Goal: Check status: Check status

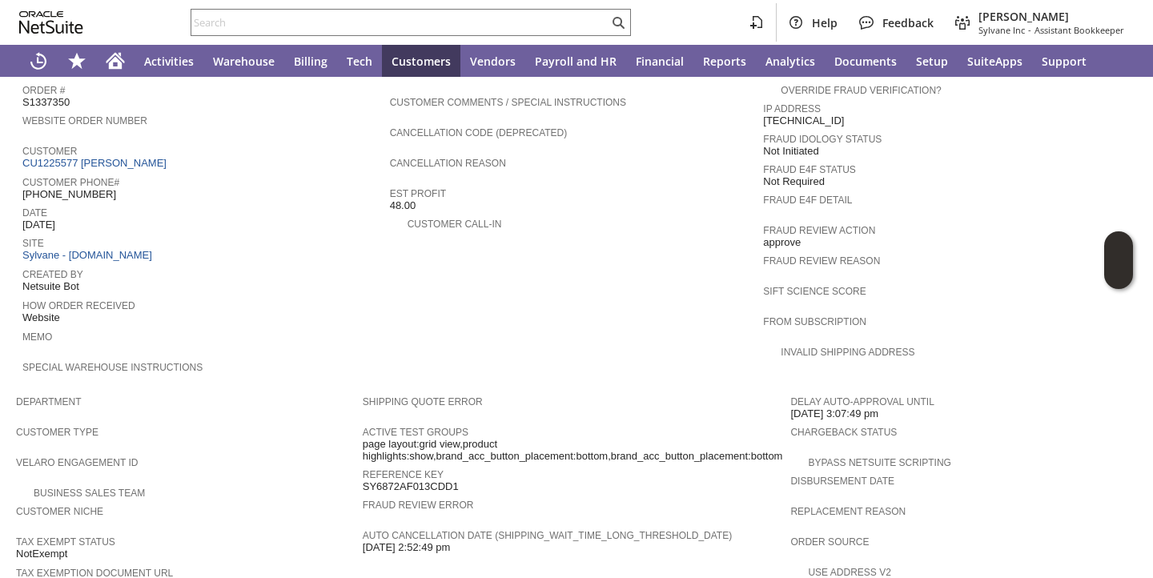
scroll to position [590, 0]
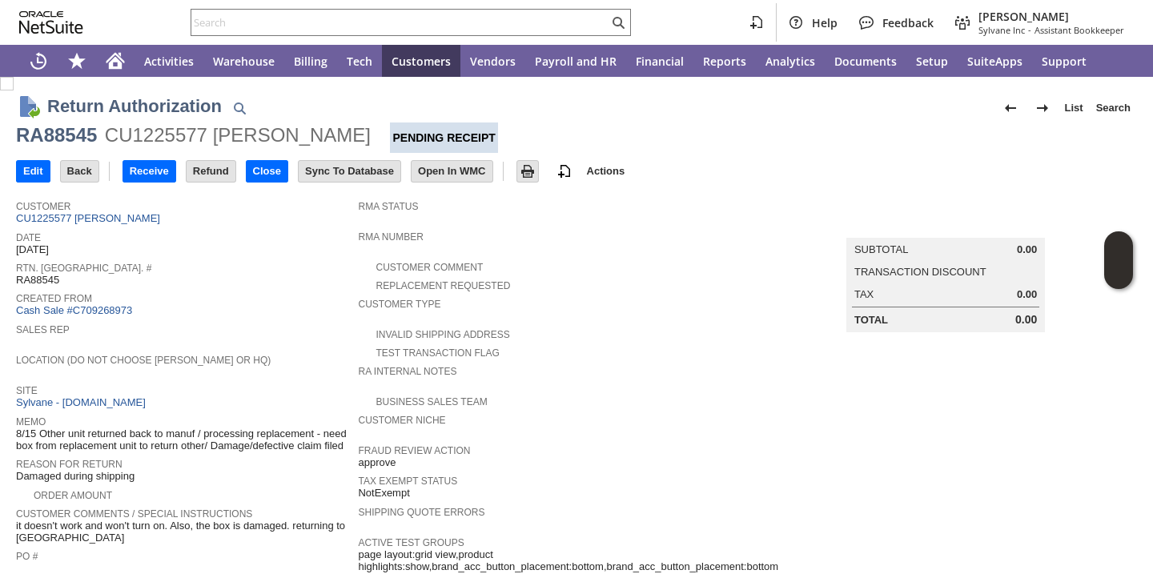
click at [40, 276] on span "RA88545" at bounding box center [37, 280] width 43 height 13
copy span "RA88545"
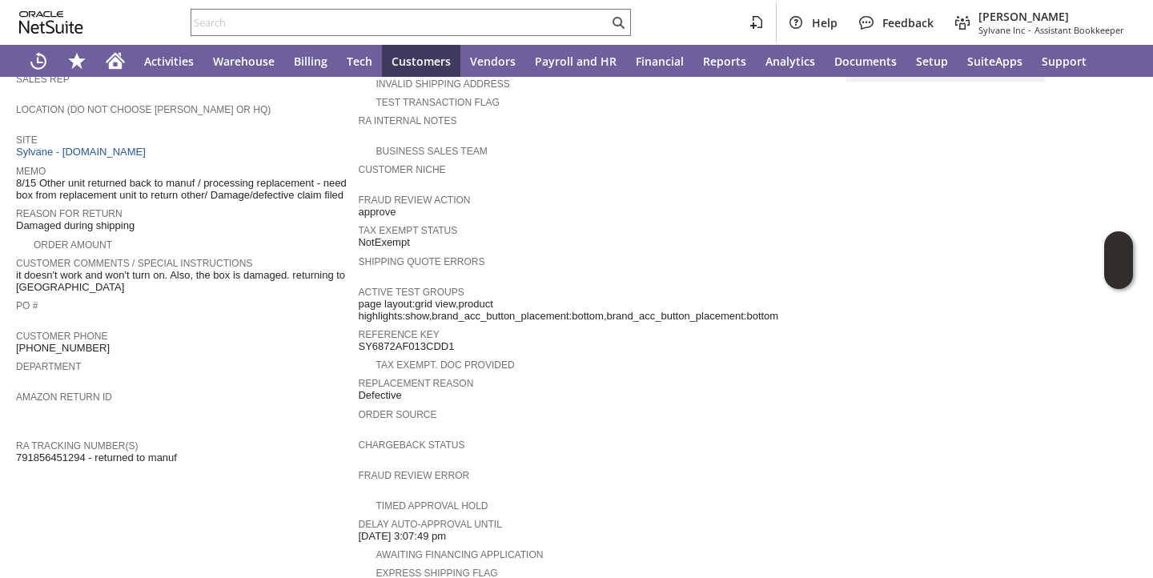
scroll to position [592, 0]
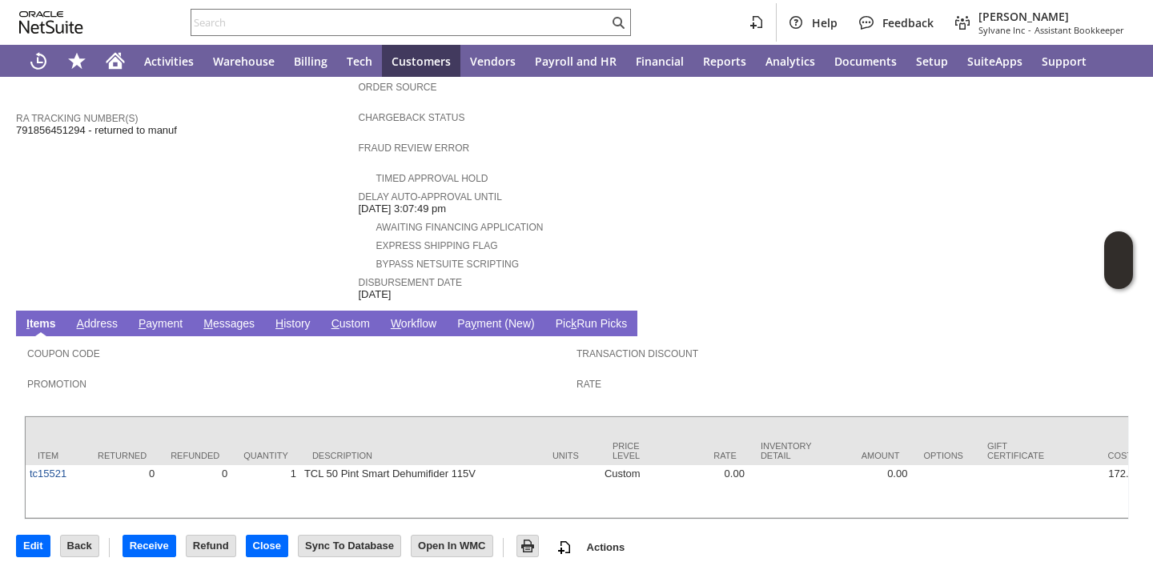
click at [300, 311] on td "H istory" at bounding box center [293, 324] width 56 height 26
click at [299, 317] on link "H istory" at bounding box center [293, 324] width 43 height 15
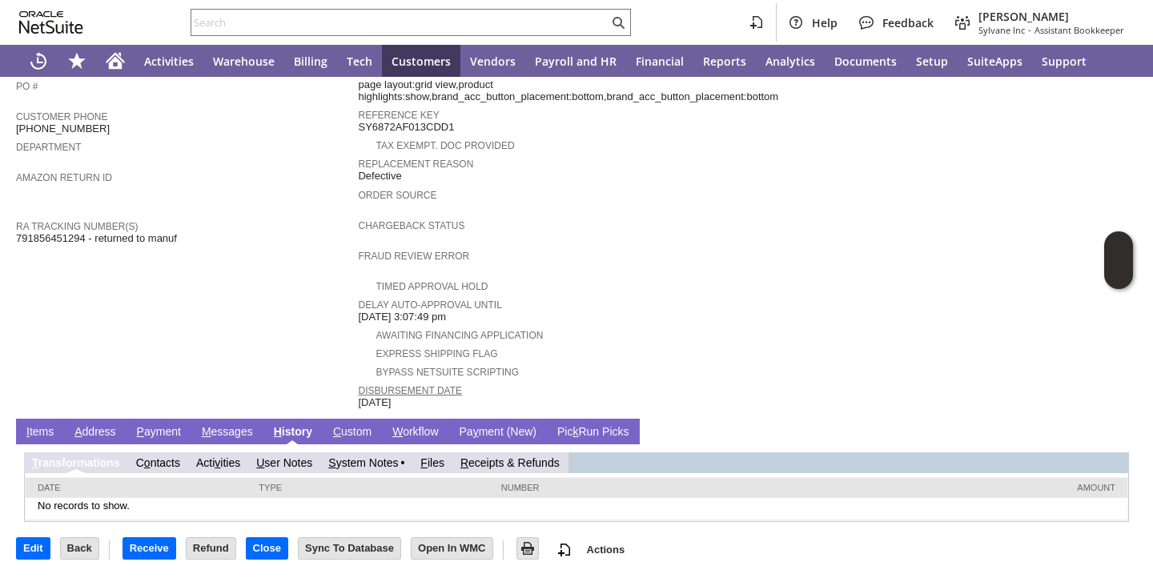
scroll to position [0, 0]
click at [364, 463] on link "S ystem Notes" at bounding box center [363, 463] width 70 height 13
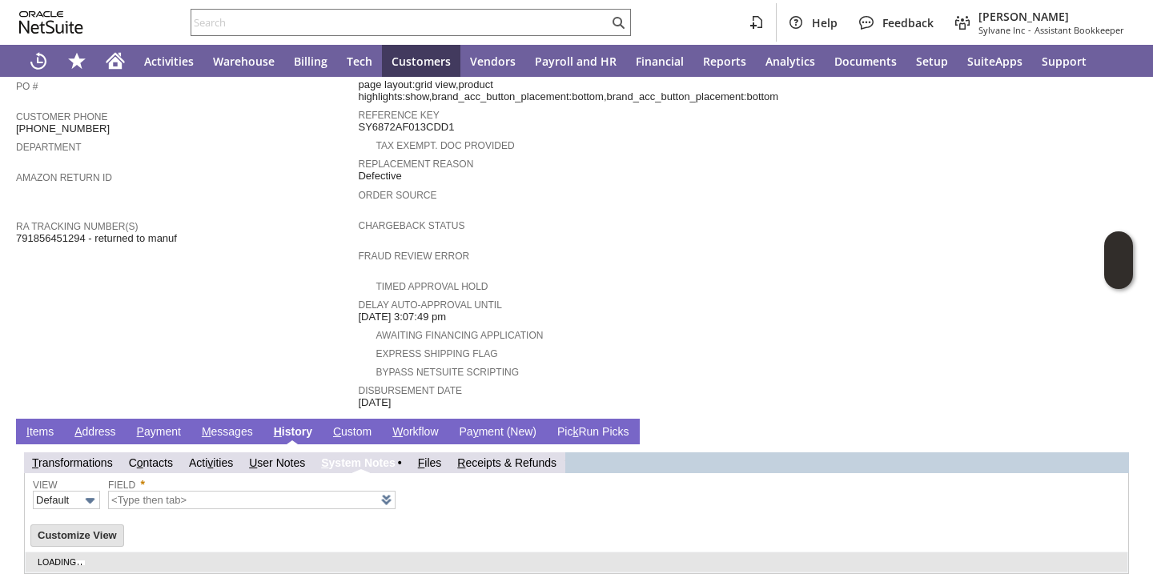
type input "1 to 25 of 82"
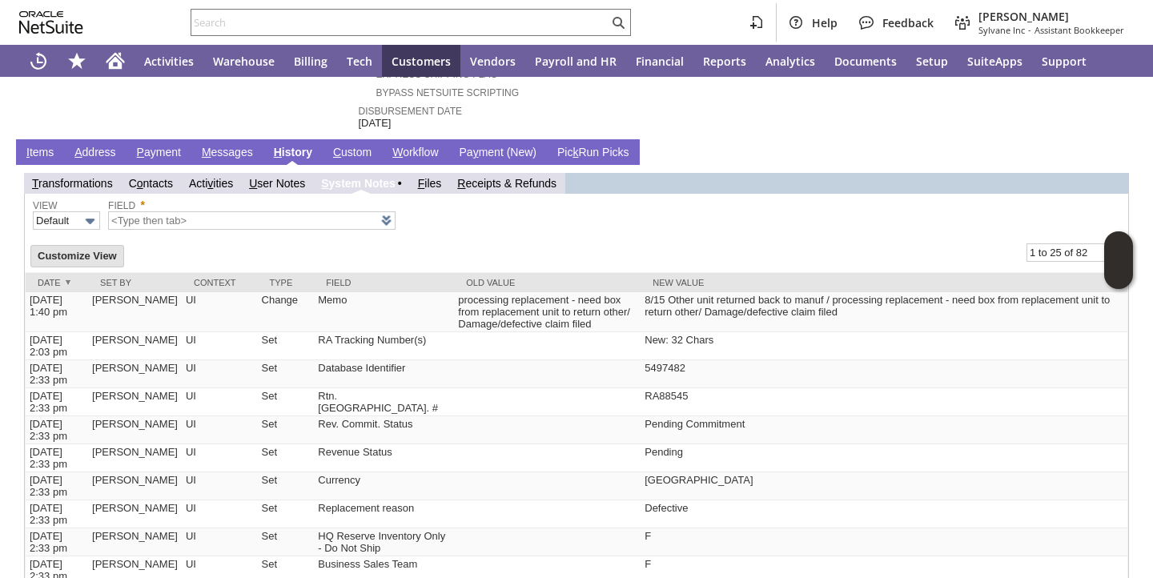
scroll to position [754, 0]
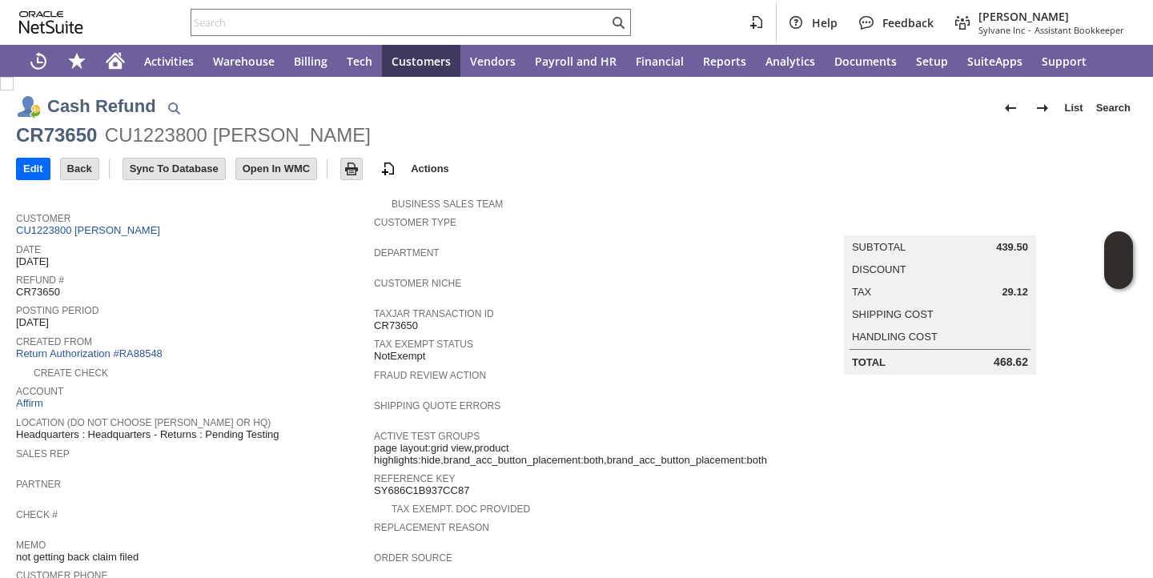
click at [570, 289] on div "Customer Niche" at bounding box center [570, 287] width 393 height 29
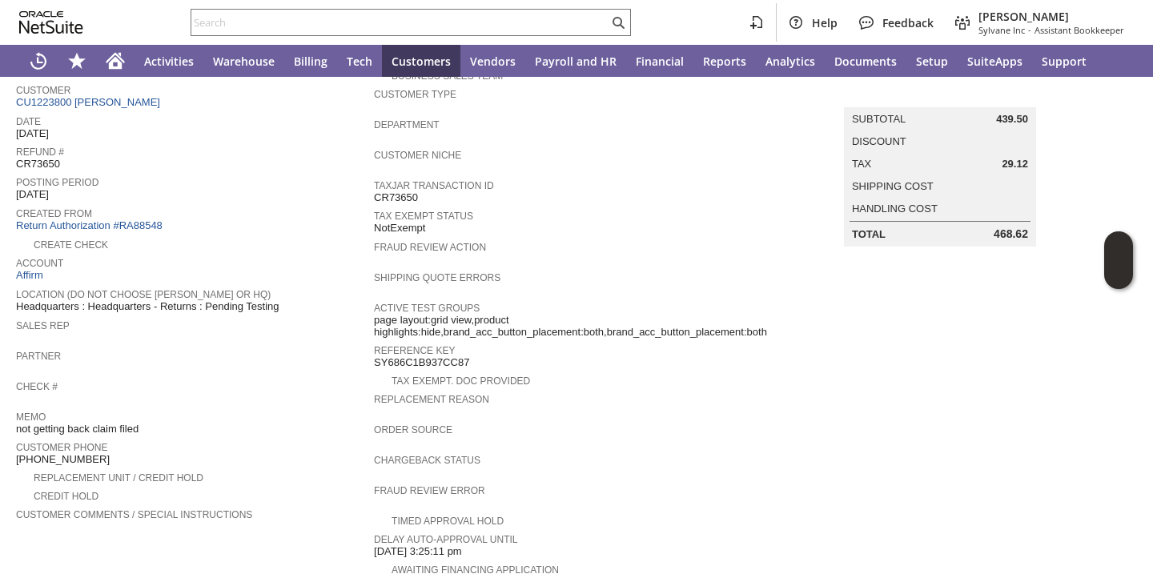
scroll to position [529, 0]
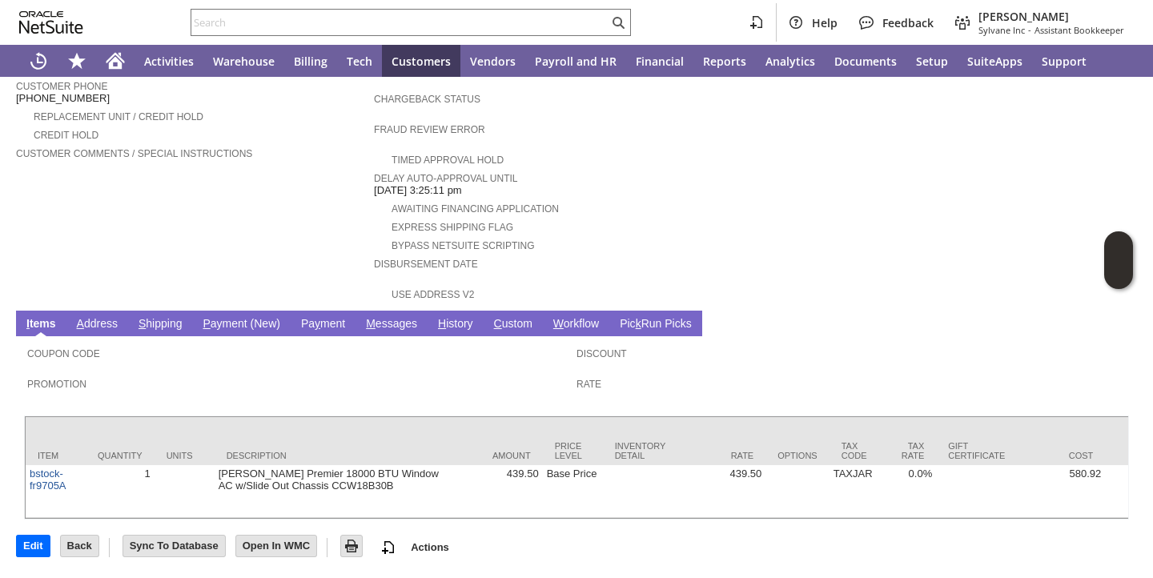
click at [449, 317] on link "H istory" at bounding box center [455, 324] width 43 height 15
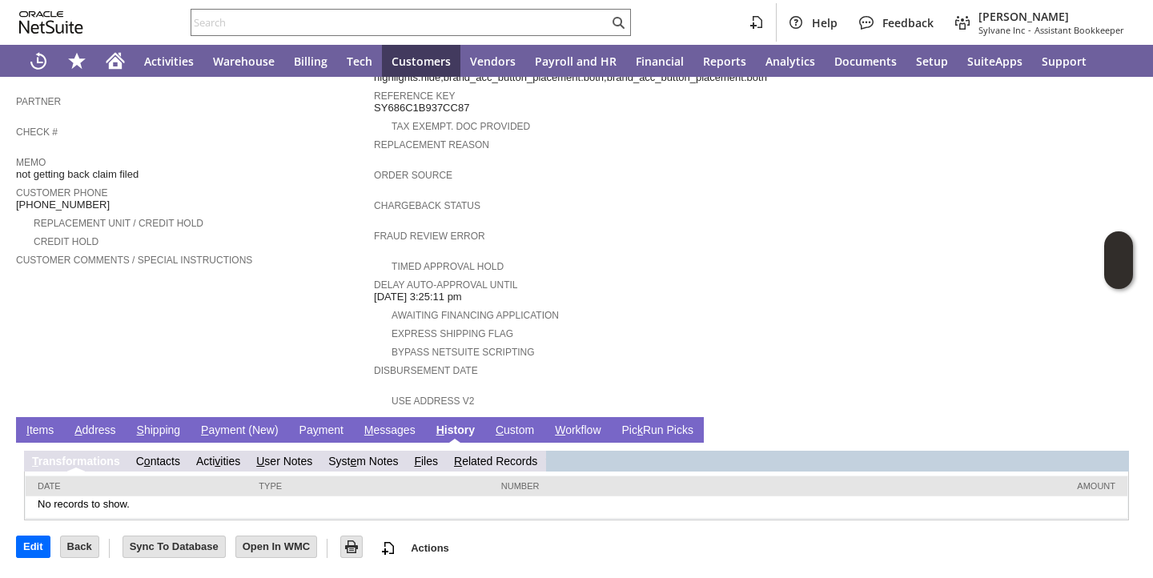
scroll to position [0, 0]
click at [337, 465] on link "Syst e m Notes" at bounding box center [363, 461] width 70 height 13
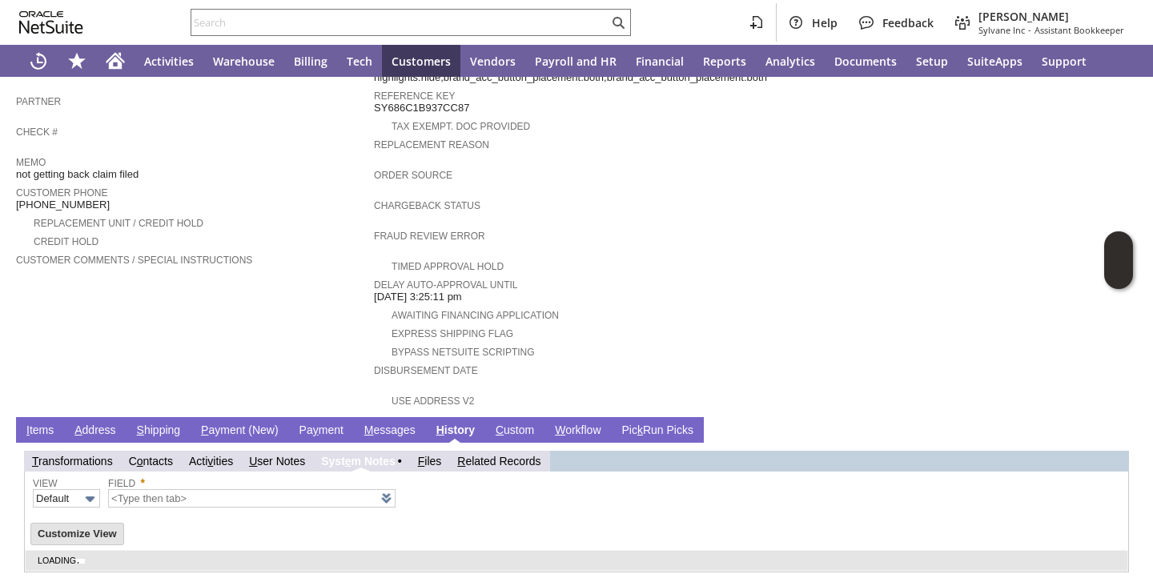
type input "1 to 25 of 62"
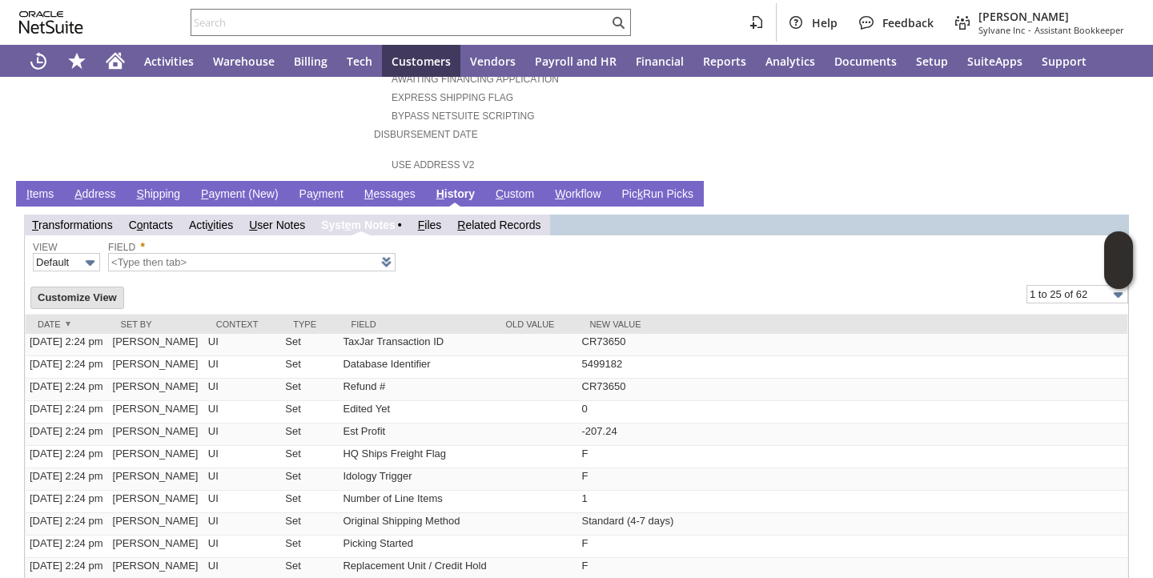
scroll to position [625, 0]
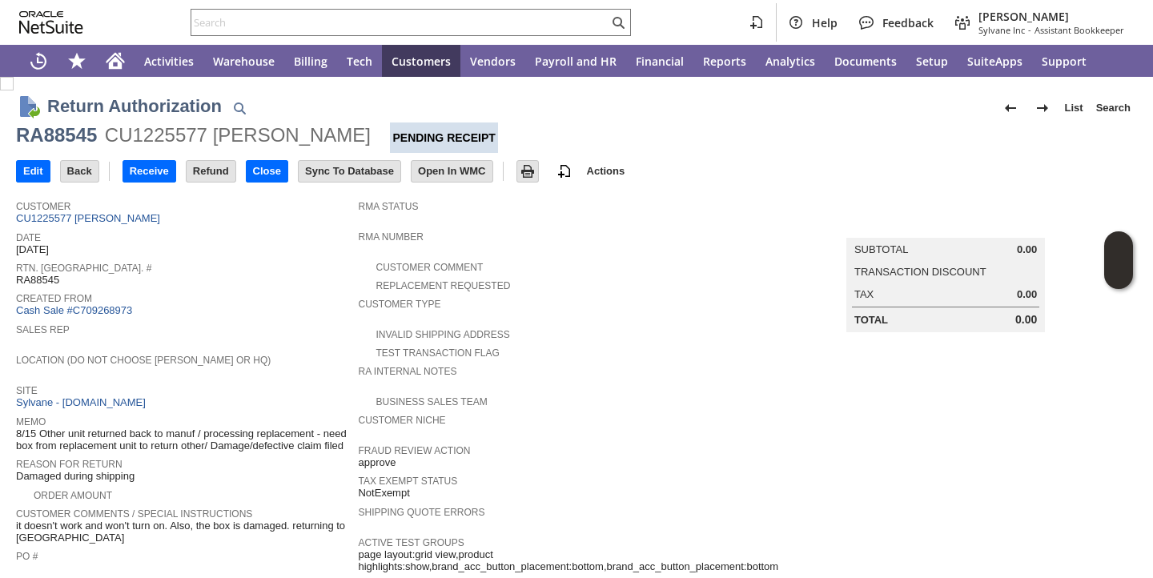
click at [297, 299] on span "Created From" at bounding box center [183, 296] width 334 height 16
click at [556, 356] on div "Test Transaction Flag" at bounding box center [572, 351] width 428 height 17
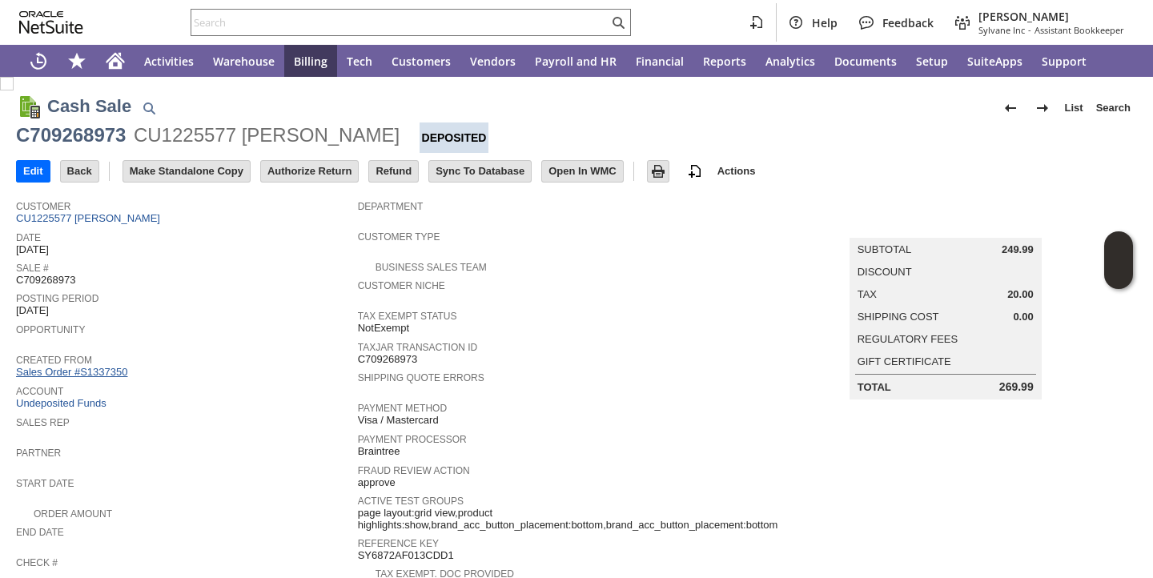
click at [109, 372] on link "Sales Order #S1337350" at bounding box center [73, 372] width 115 height 12
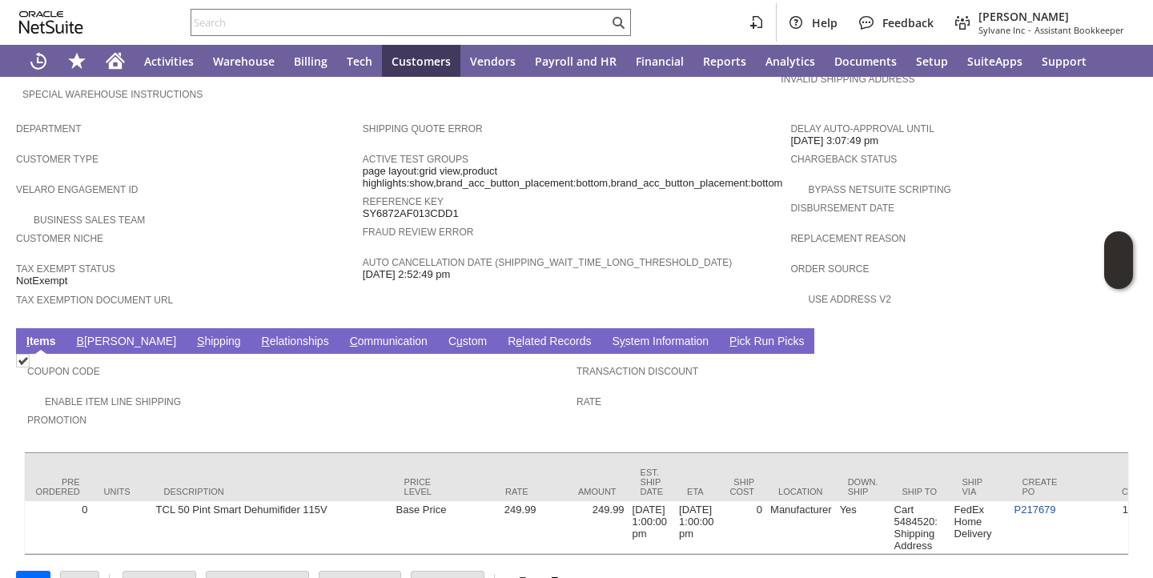
scroll to position [0, 601]
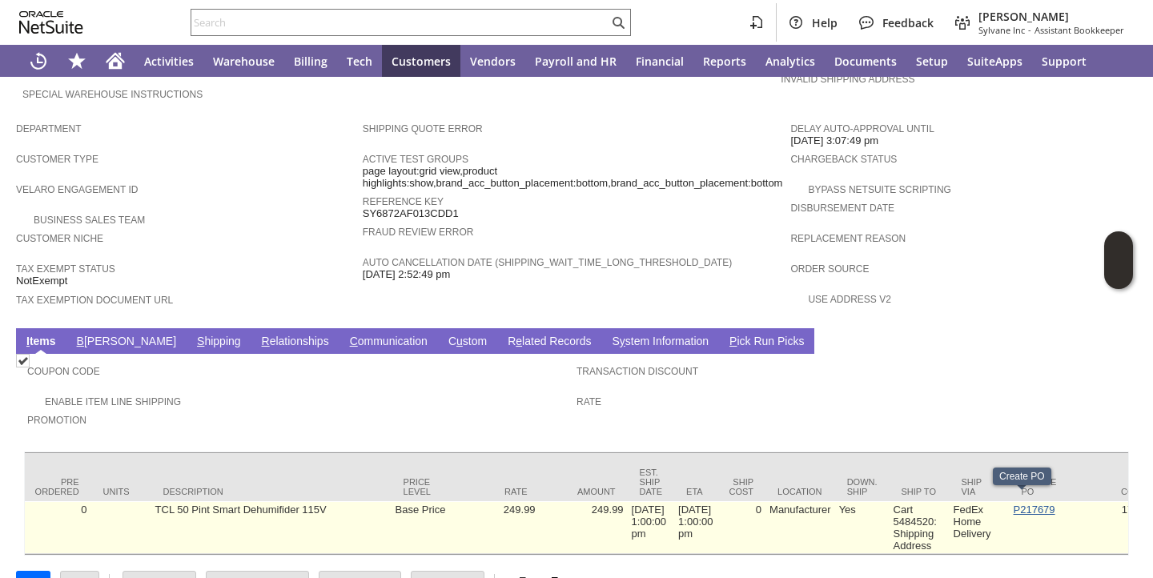
click at [1017, 505] on link "P217679" at bounding box center [1035, 510] width 42 height 12
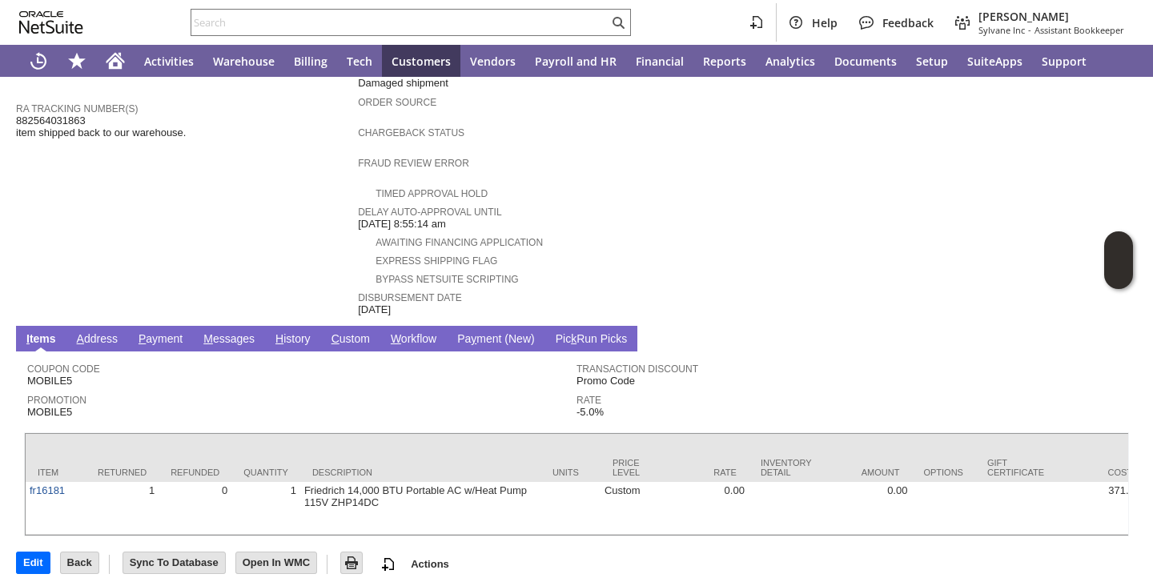
scroll to position [604, 0]
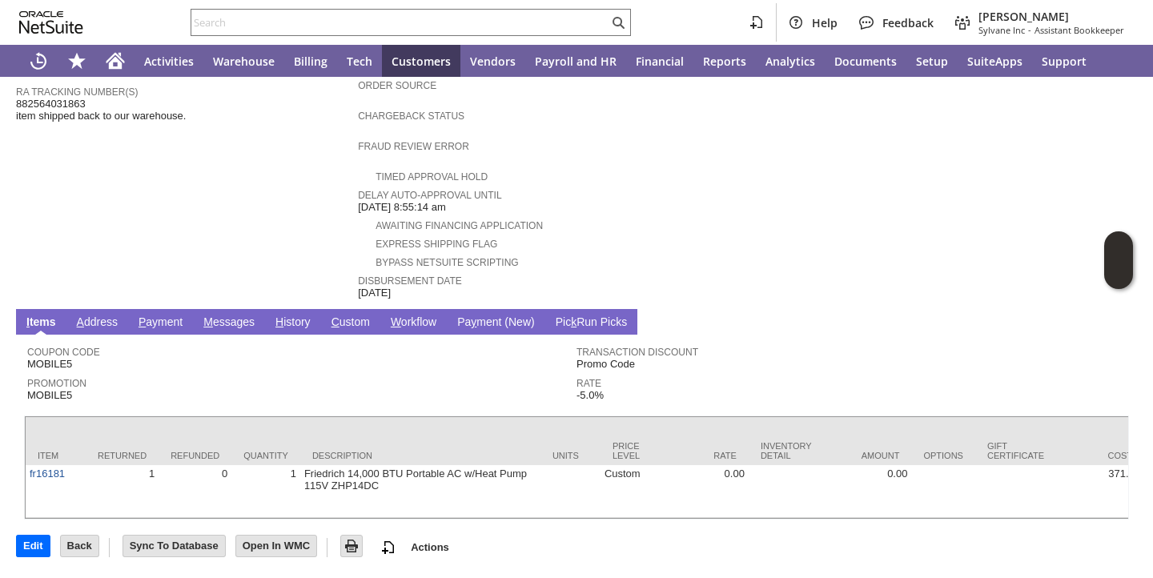
click at [294, 316] on link "H istory" at bounding box center [293, 323] width 43 height 15
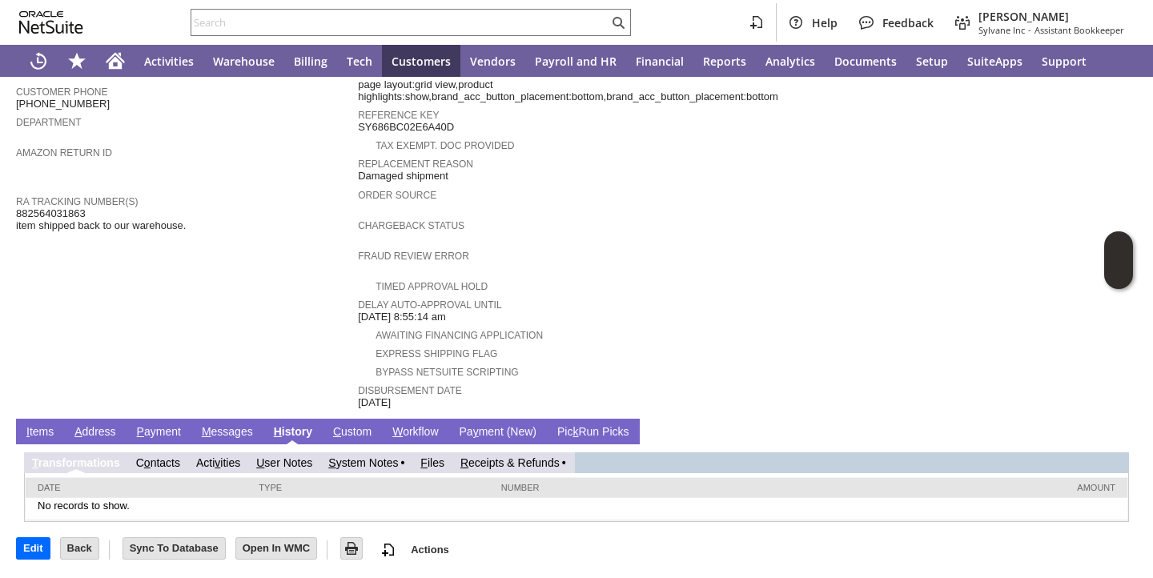
scroll to position [0, 0]
click at [489, 463] on link "R eceipts & Refunds" at bounding box center [510, 463] width 99 height 13
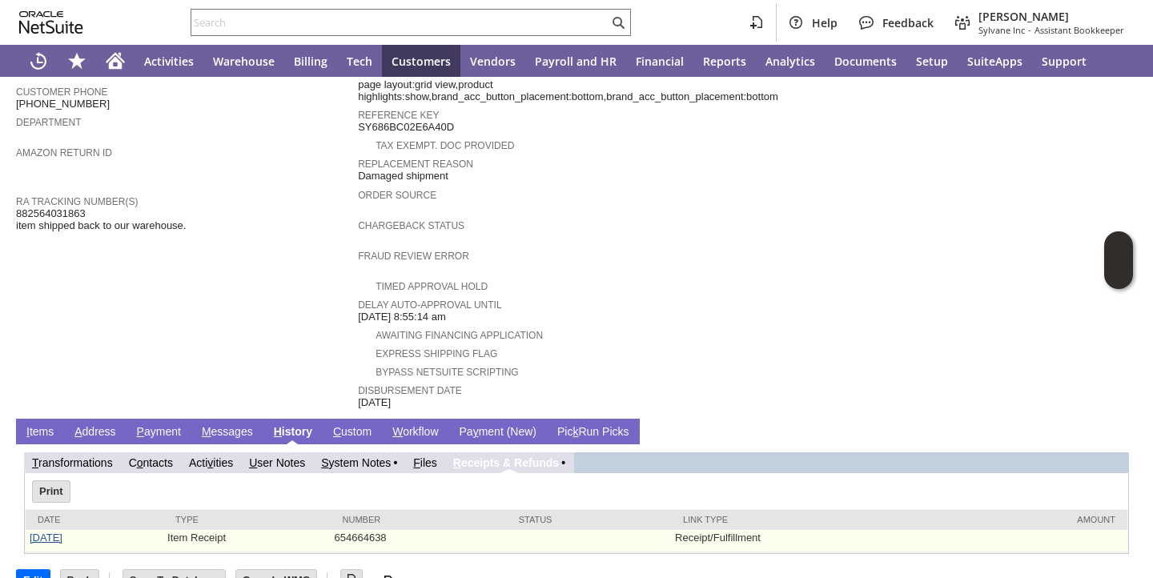
click at [62, 532] on link "7/23/2025" at bounding box center [46, 538] width 33 height 12
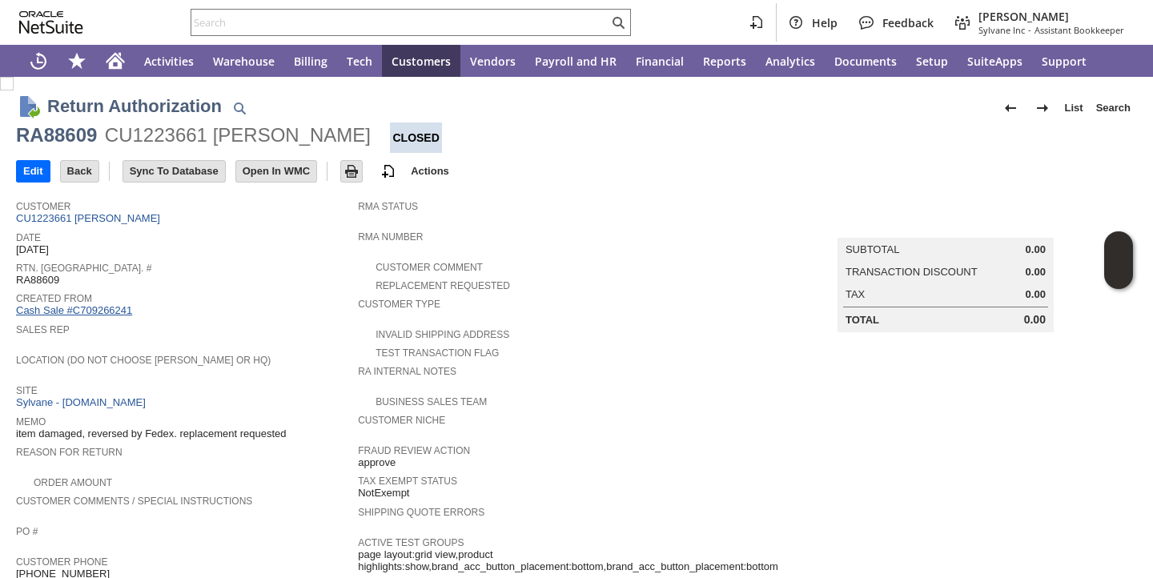
click at [91, 313] on link "Cash Sale #C709266241" at bounding box center [74, 310] width 116 height 12
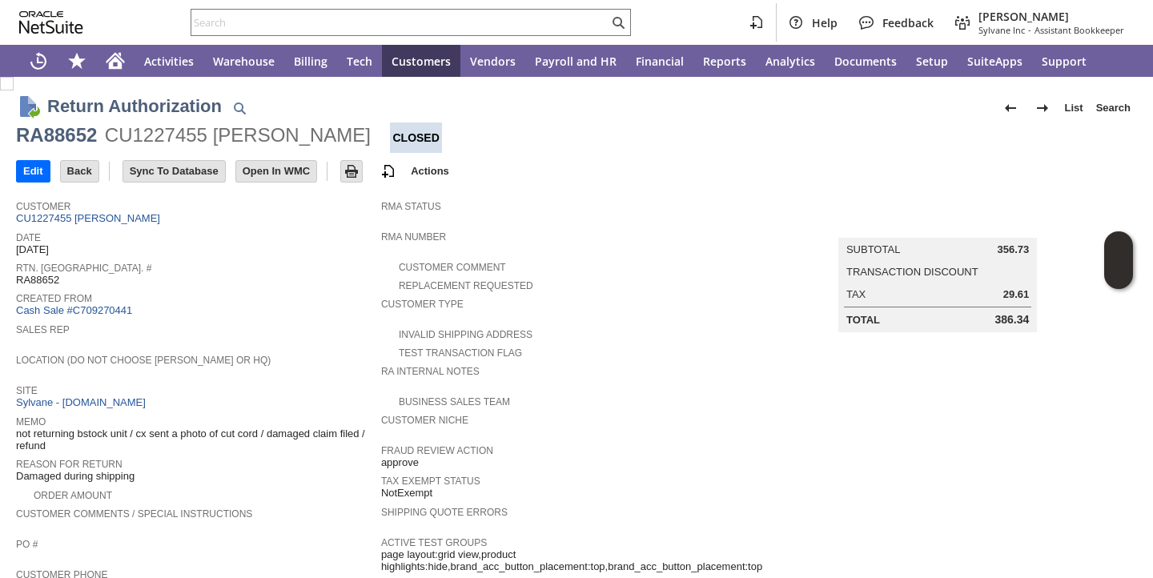
click at [353, 348] on td "Sales Rep" at bounding box center [198, 335] width 365 height 30
click at [56, 213] on link "CU1227455 Devon R Morton" at bounding box center [90, 218] width 148 height 12
click at [335, 293] on span "Created From" at bounding box center [190, 296] width 348 height 16
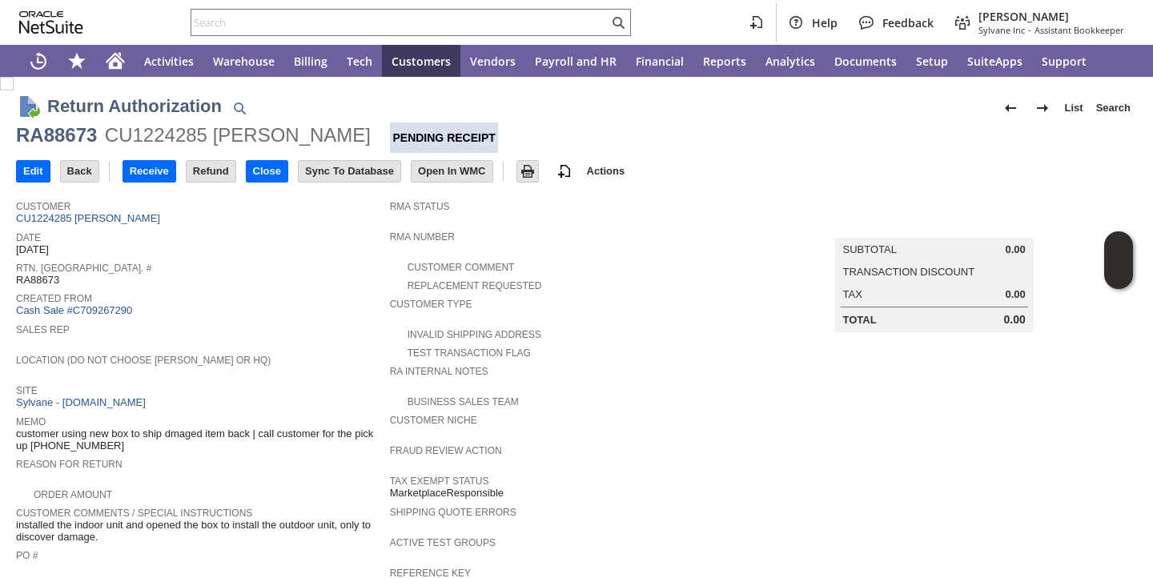
click at [363, 363] on span "Location (Do Not Choose [PERSON_NAME] or HQ)" at bounding box center [199, 358] width 366 height 16
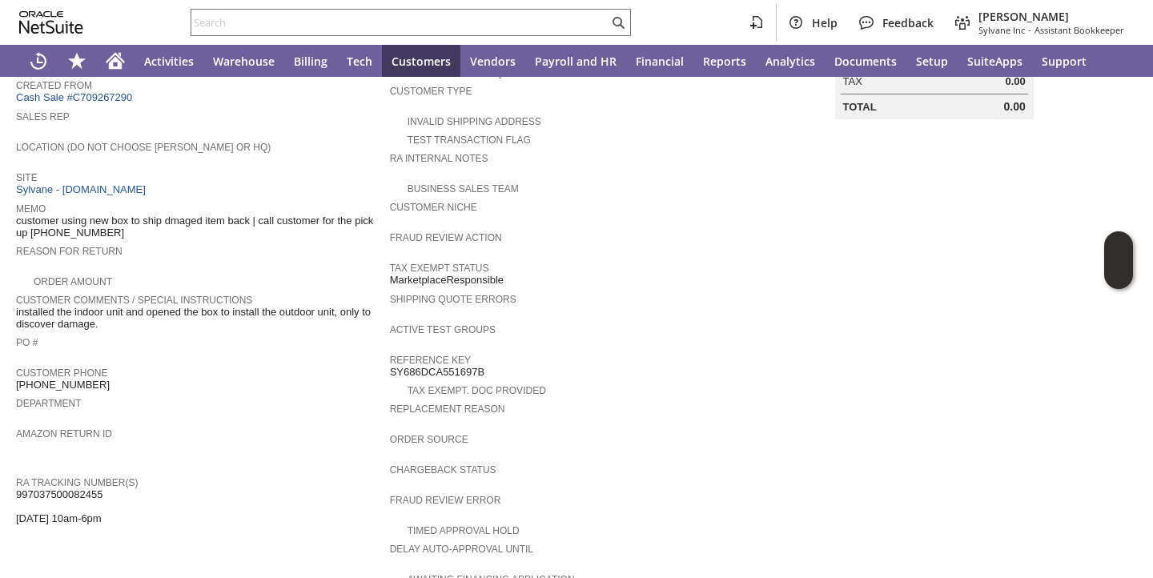
scroll to position [215, 0]
click at [92, 496] on span "997037500082455 08/15 10am-6pm" at bounding box center [59, 504] width 86 height 37
copy span "997037500082455"
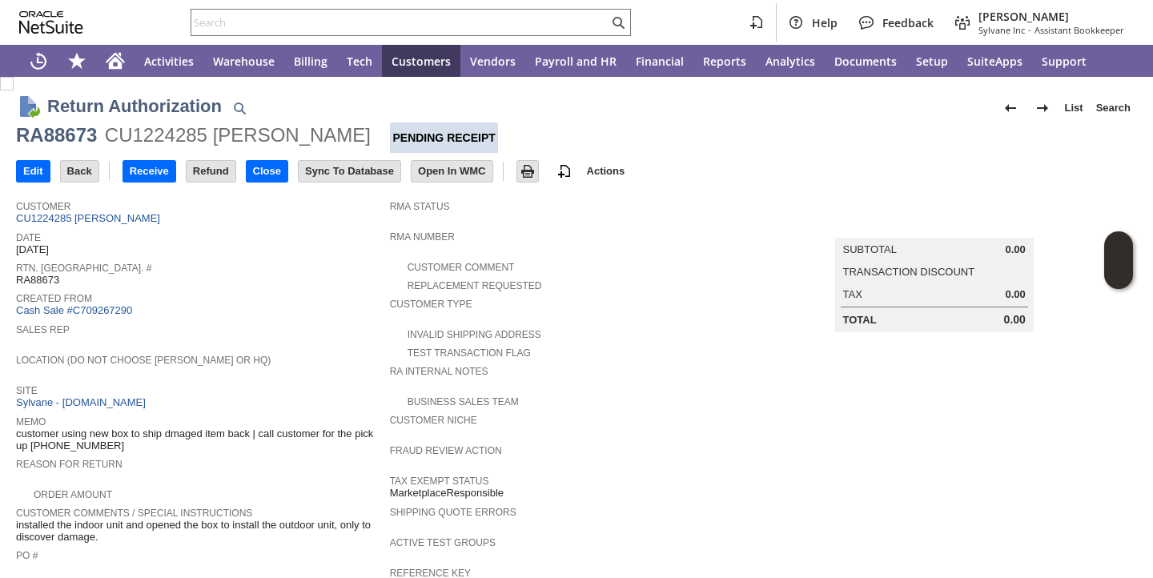
click at [231, 291] on span "Created From" at bounding box center [199, 296] width 366 height 16
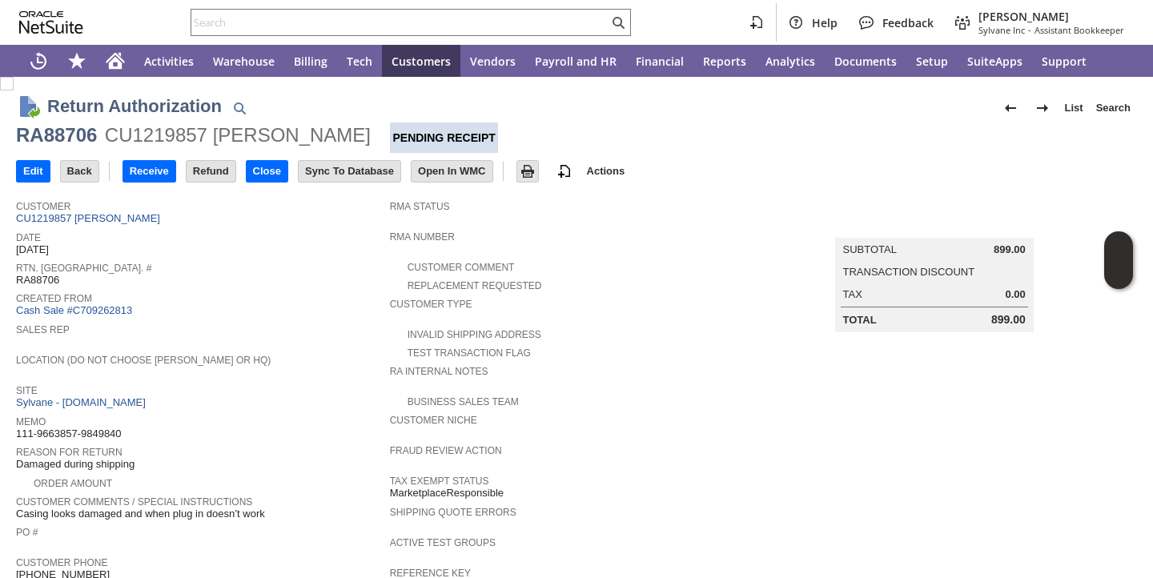
click at [347, 396] on div "Site Sylvane - www.sylvane.com" at bounding box center [199, 395] width 366 height 30
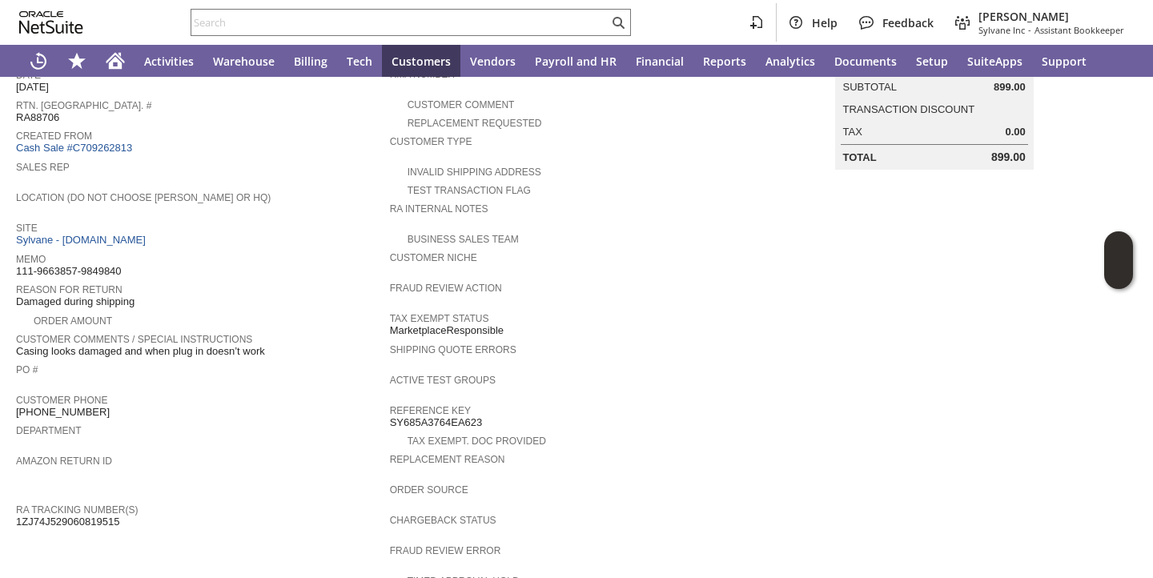
scroll to position [223, 0]
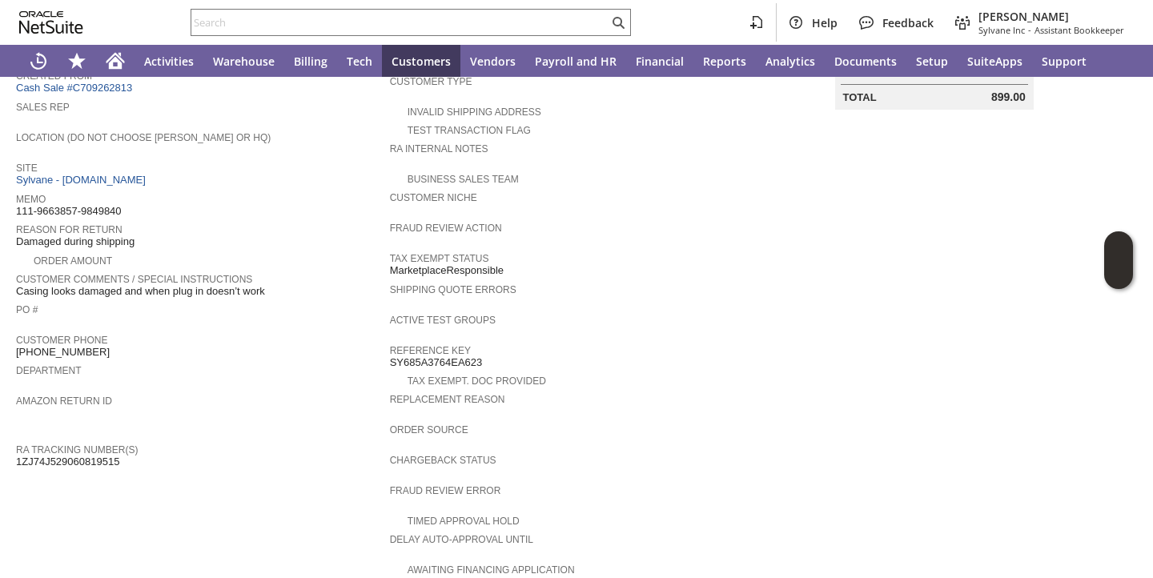
click at [105, 461] on span "1ZJ74J529060819515" at bounding box center [67, 462] width 103 height 13
copy span "1ZJ74J529060819515"
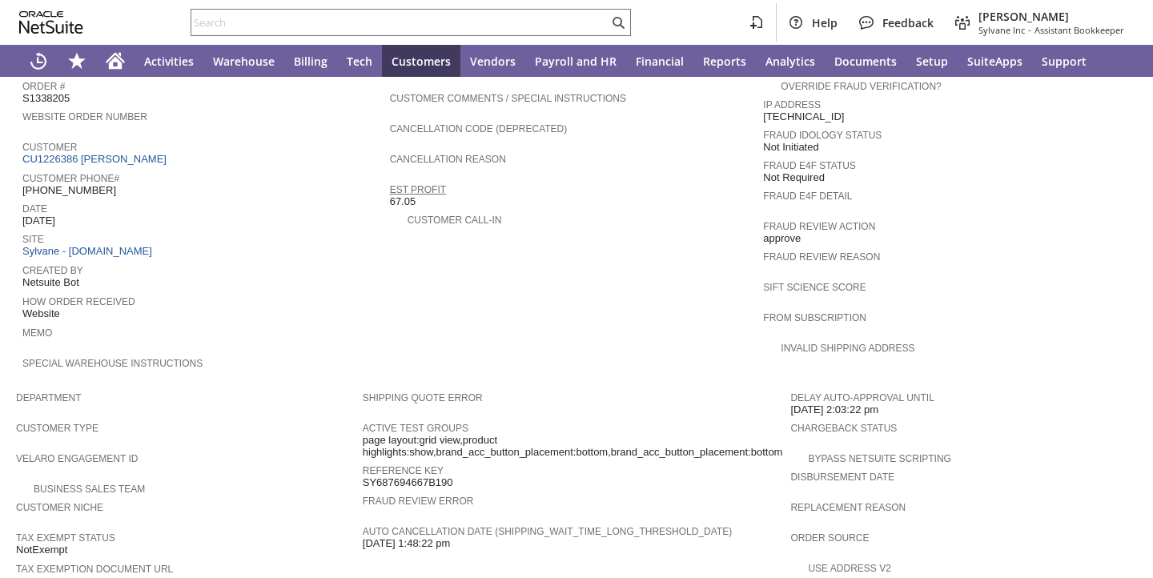
scroll to position [601, 0]
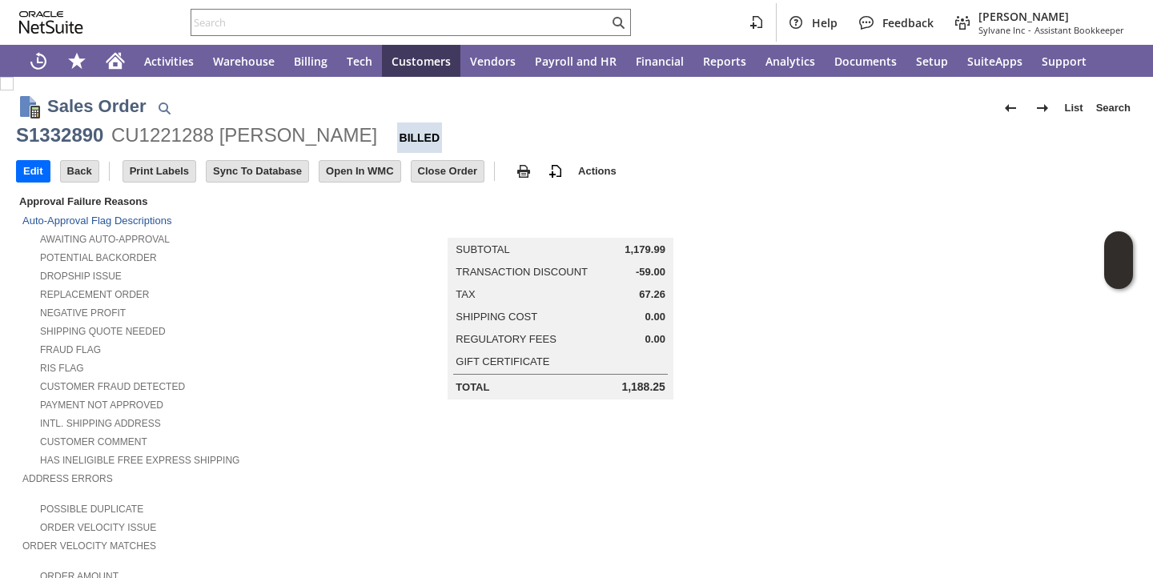
click at [432, 268] on td "Summary Subtotal 1,179.99 Transaction Discount -59.00 Tax 67.26 Shipping Cost 0…" at bounding box center [577, 295] width 428 height 207
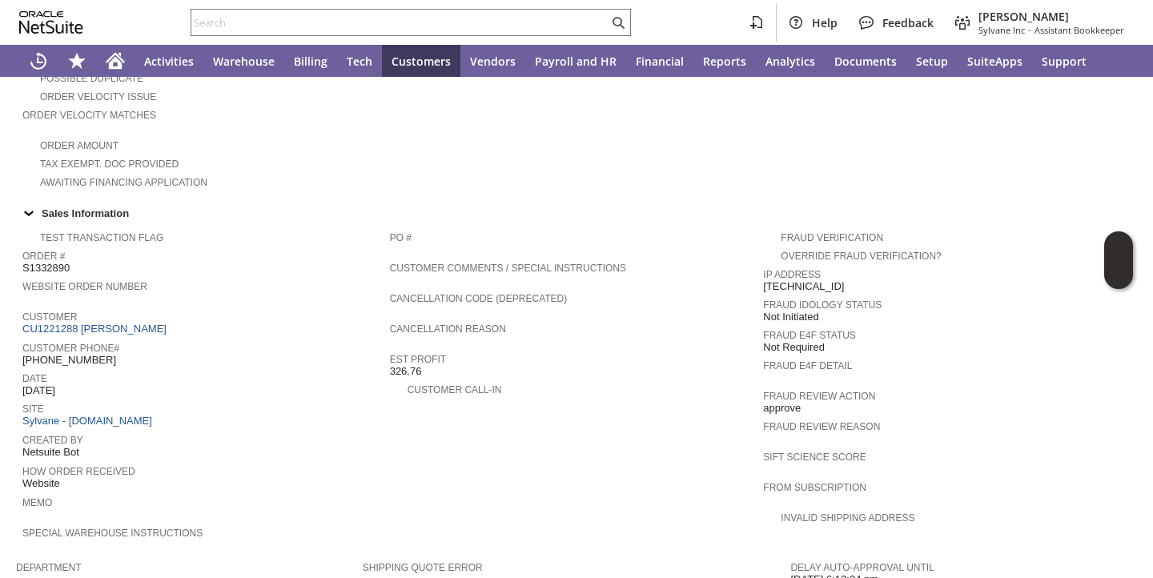
scroll to position [434, 0]
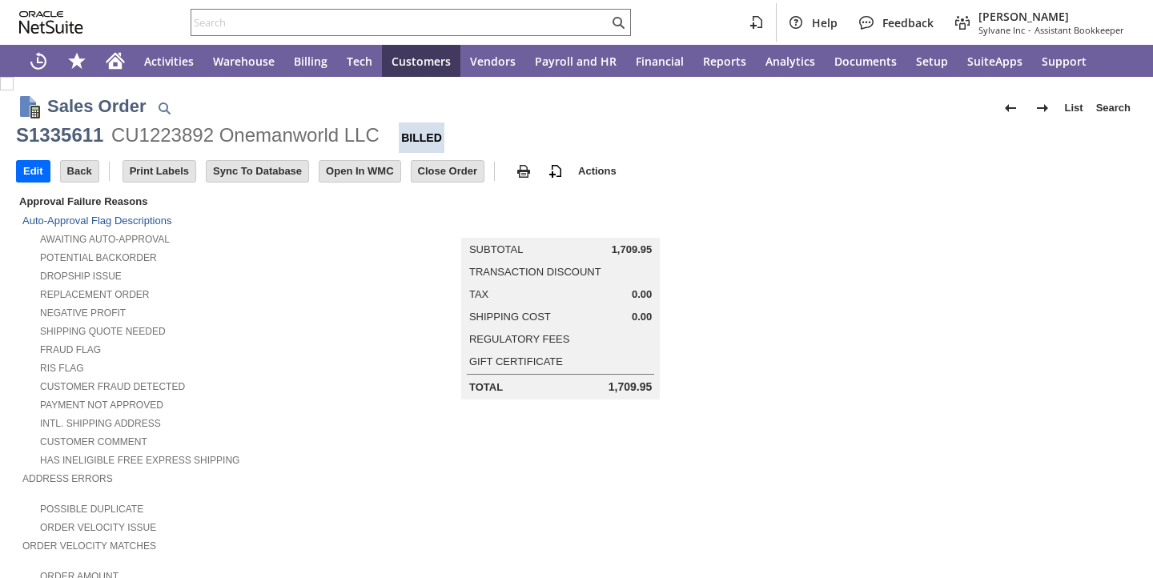
click at [382, 296] on td "Summary Subtotal 1,709.95 Transaction Discount Tax 0.00 Shipping Cost 0.00 Regu…" at bounding box center [577, 295] width 428 height 207
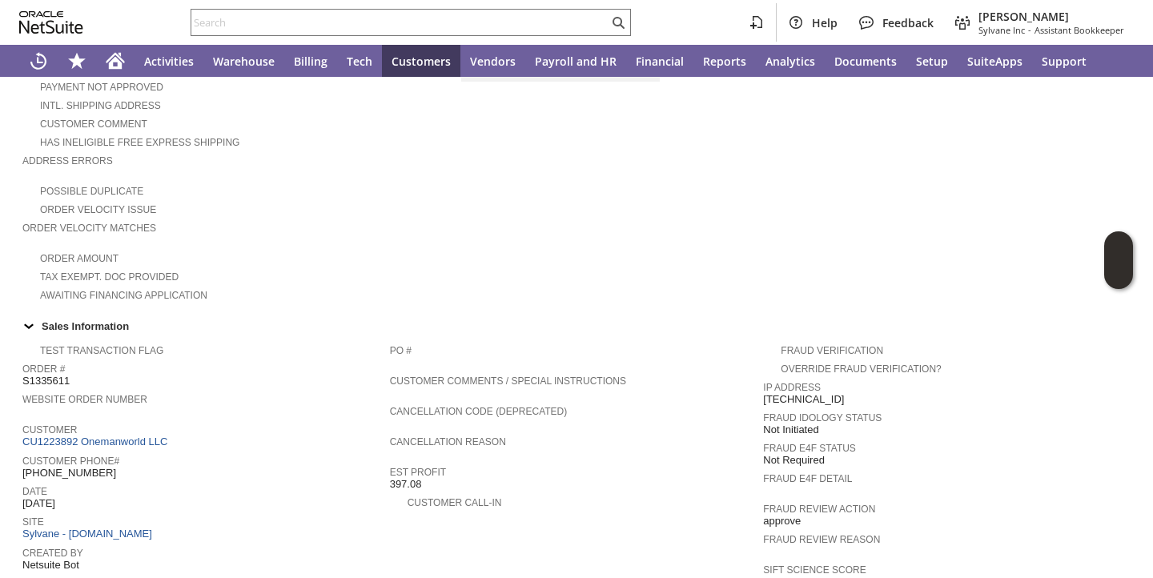
scroll to position [400, 0]
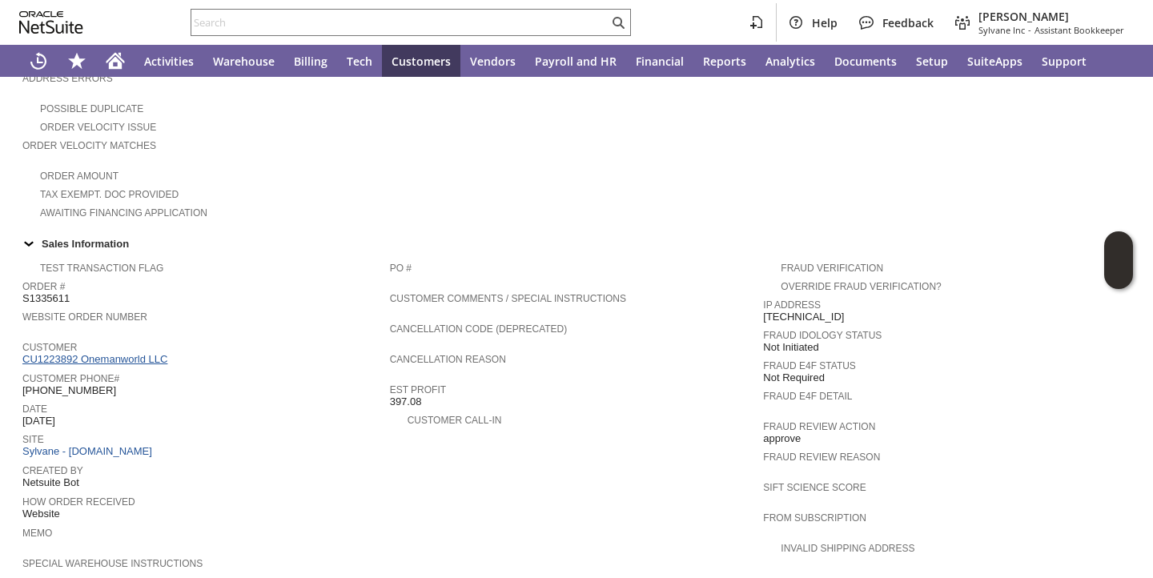
click at [137, 358] on link "CU1223892 Onemanworld LLC" at bounding box center [96, 359] width 149 height 12
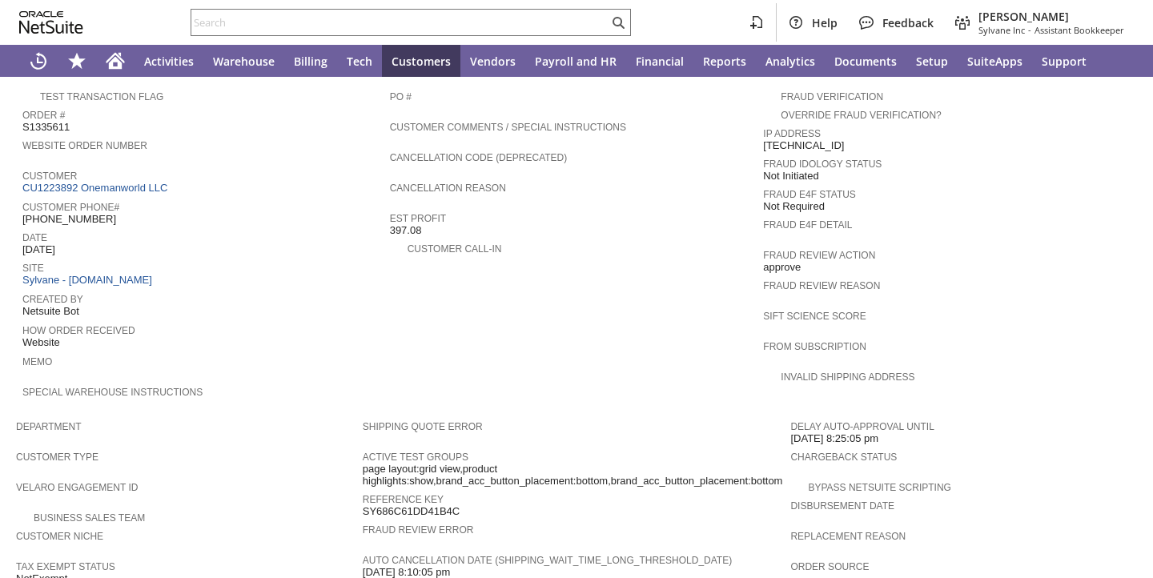
scroll to position [574, 0]
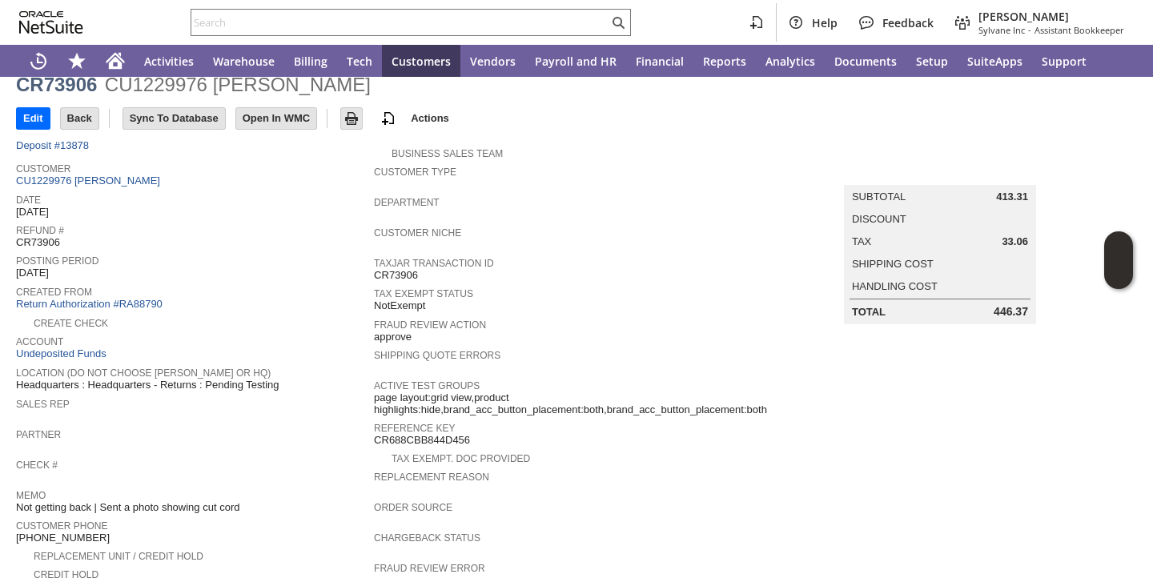
scroll to position [51, 0]
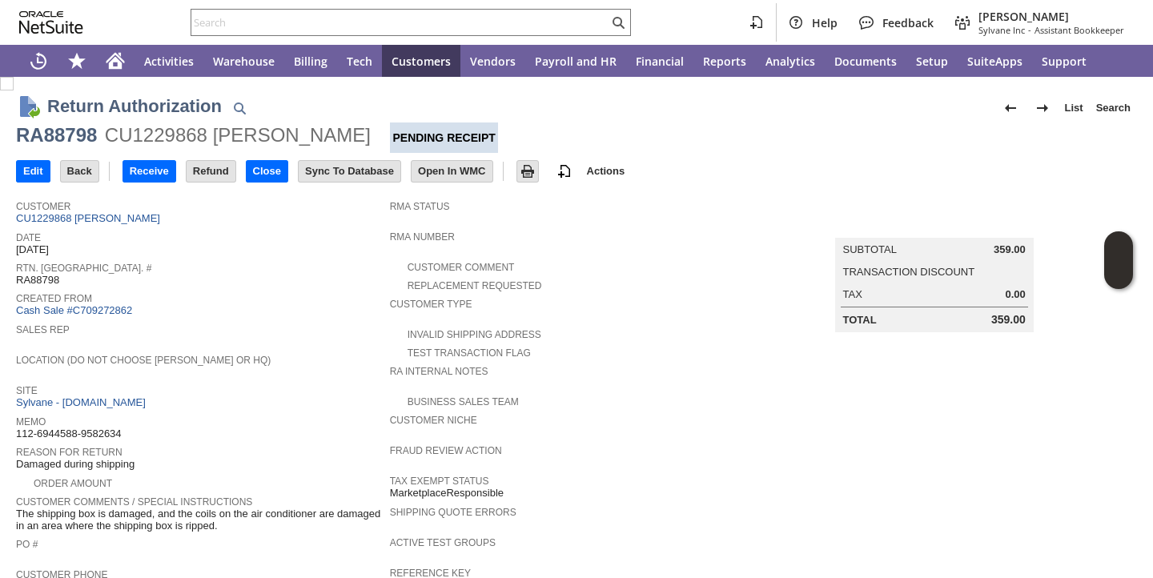
click at [326, 340] on div "Sales Rep" at bounding box center [199, 334] width 366 height 29
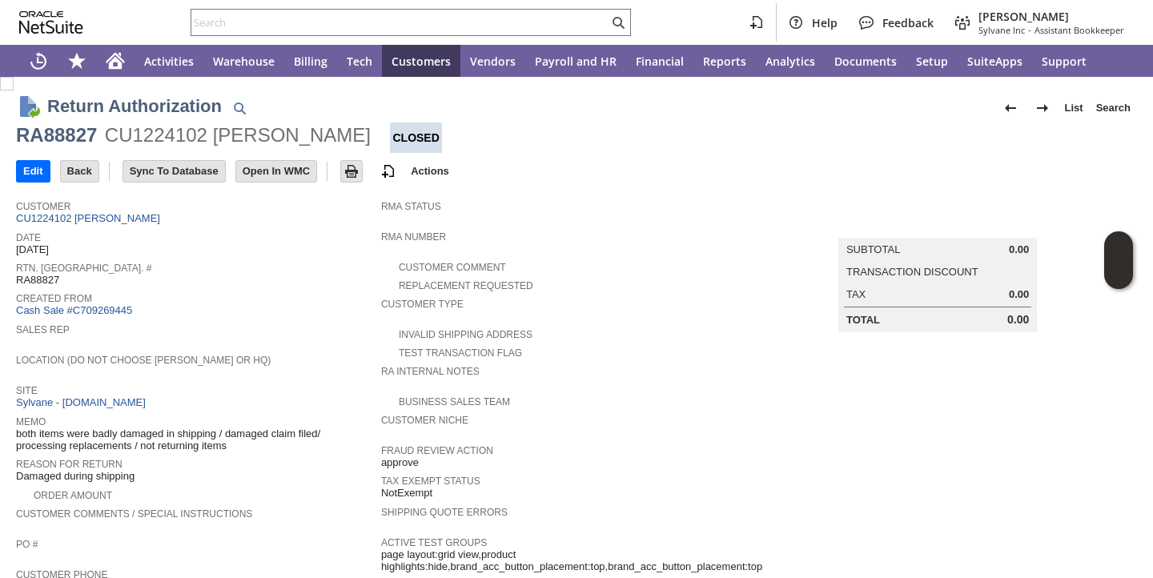
click at [344, 343] on div "Sales Rep" at bounding box center [194, 334] width 357 height 29
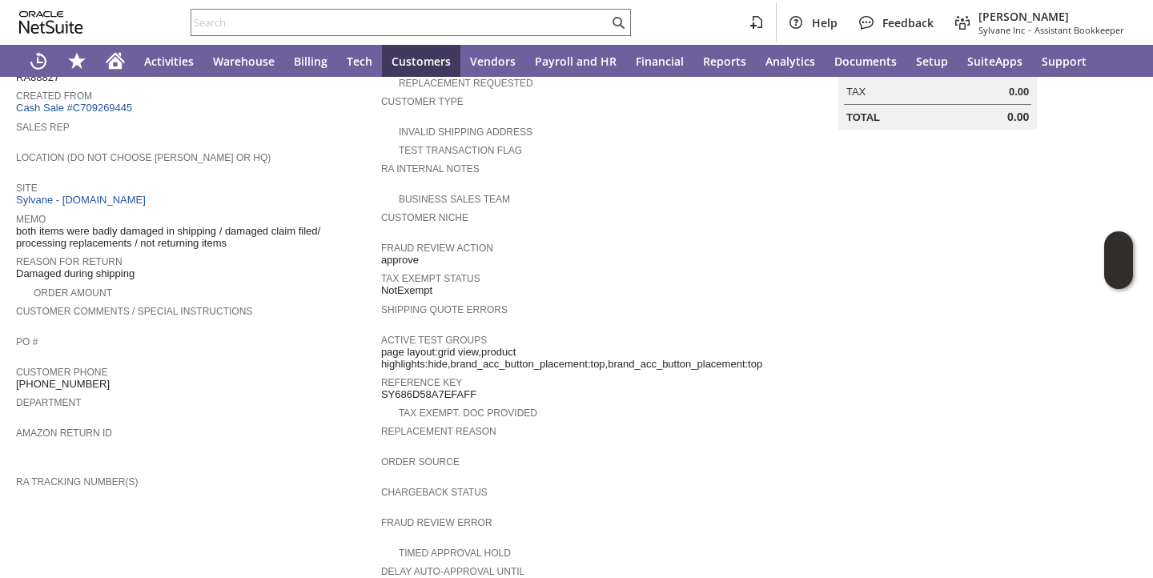
scroll to position [654, 0]
